Goal: Task Accomplishment & Management: Use online tool/utility

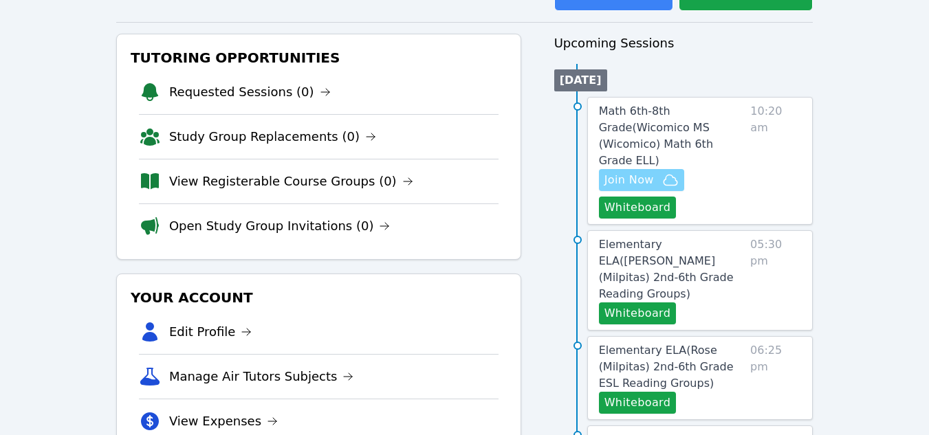
scroll to position [117, 0]
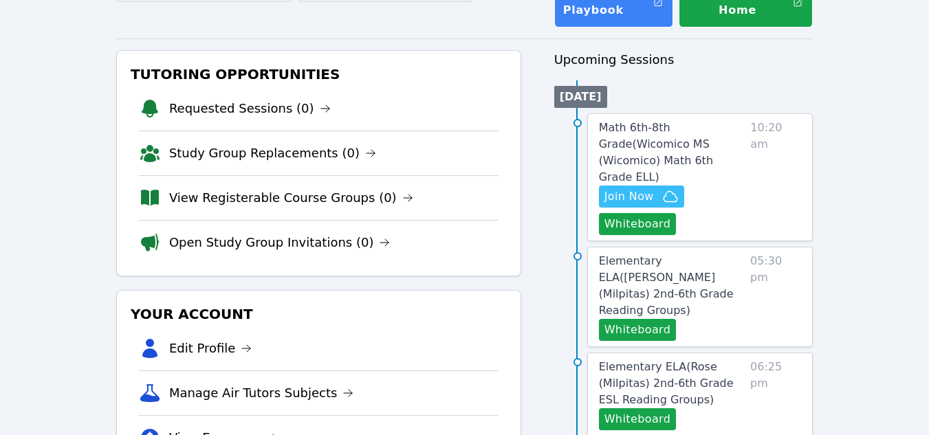
click at [641, 54] on h3 "Upcoming Sessions" at bounding box center [683, 59] width 259 height 19
click at [640, 188] on span "Join Now" at bounding box center [629, 196] width 50 height 17
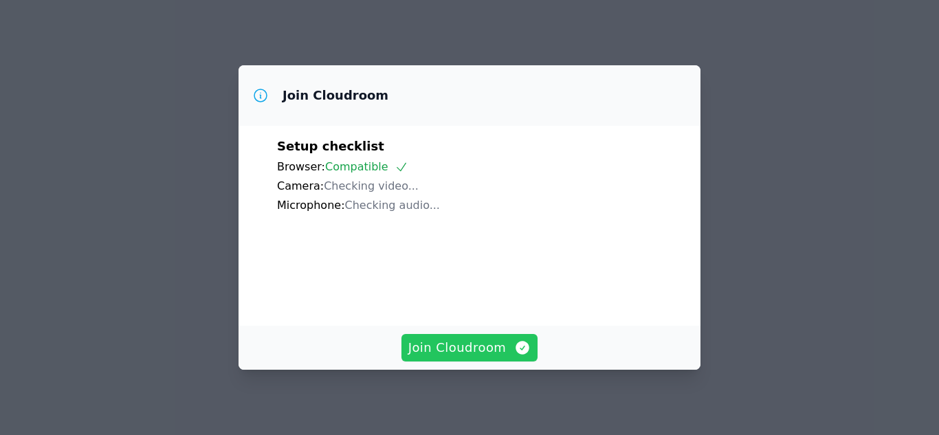
click at [474, 348] on span "Join Cloudroom" at bounding box center [469, 347] width 123 height 19
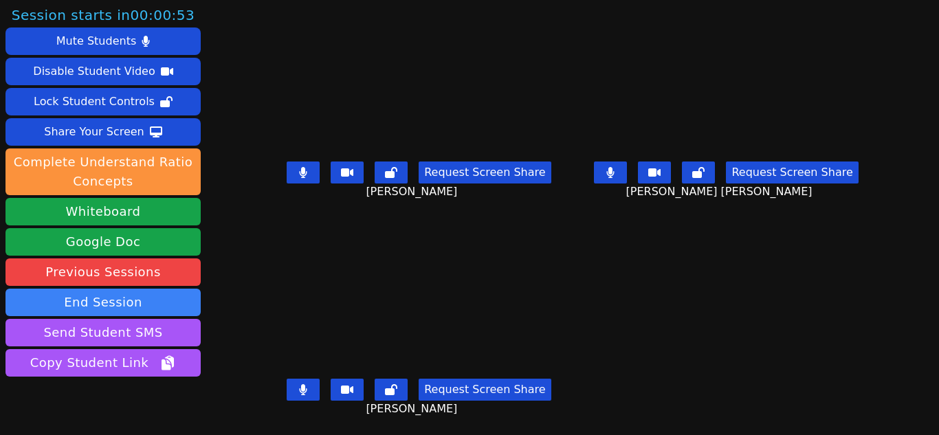
scroll to position [10, 0]
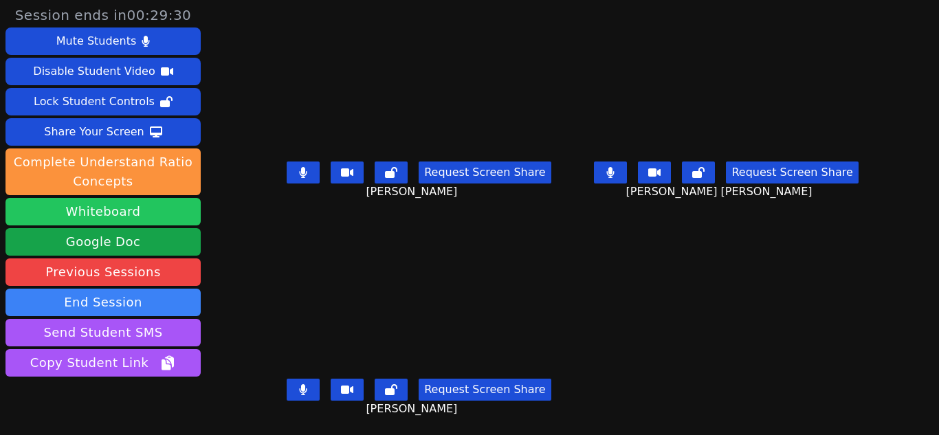
click at [116, 210] on button "Whiteboard" at bounding box center [103, 212] width 195 height 28
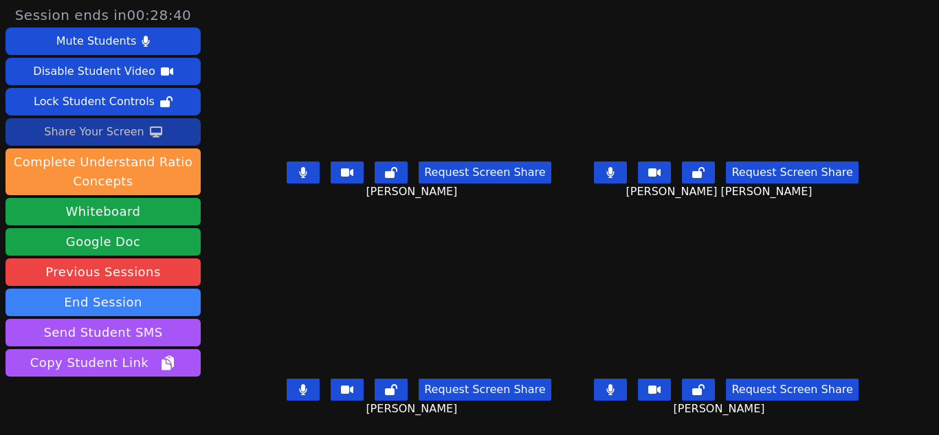
click at [105, 137] on div "Share Your Screen" at bounding box center [94, 132] width 100 height 22
